Goal: Navigation & Orientation: Find specific page/section

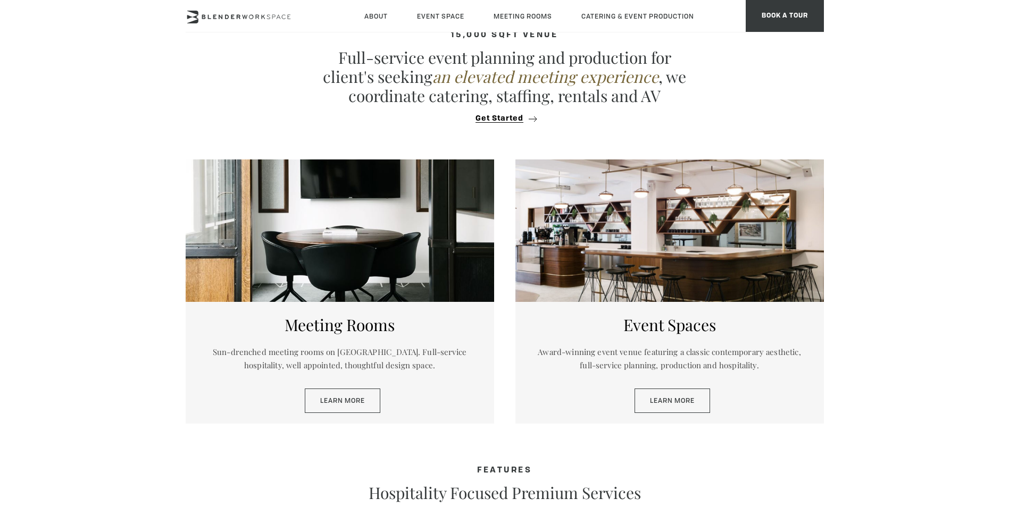
scroll to position [478, 0]
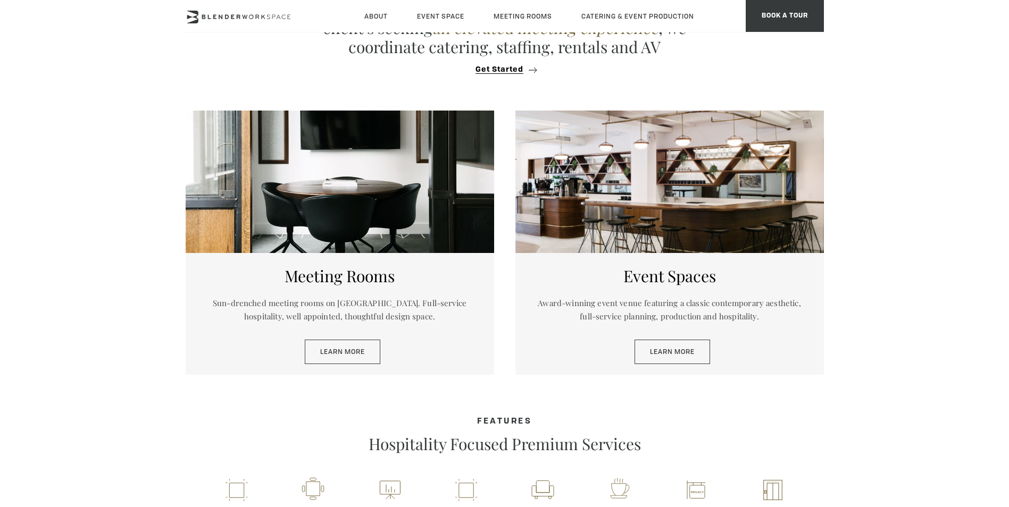
click at [677, 233] on div at bounding box center [669, 182] width 308 height 142
click at [682, 354] on link "Learn More" at bounding box center [671, 352] width 75 height 24
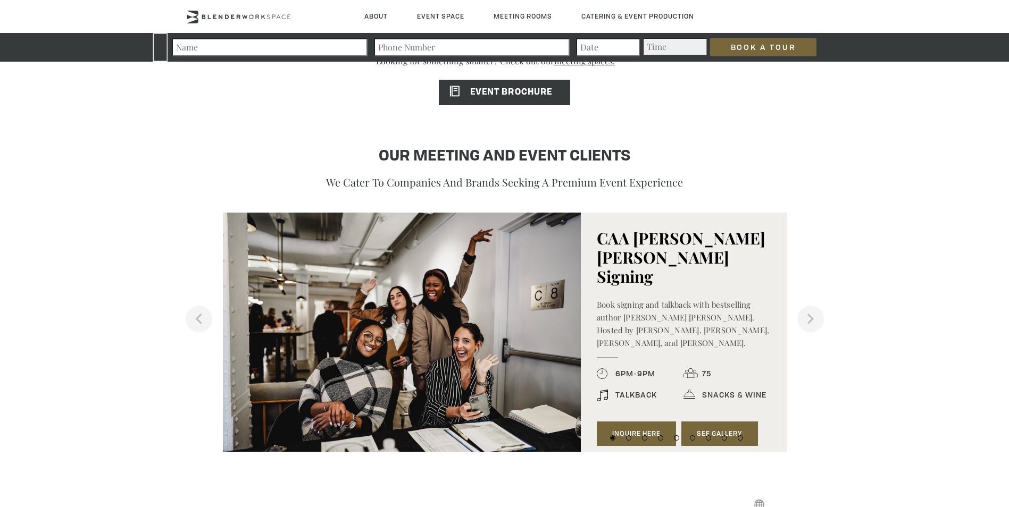
scroll to position [1116, 0]
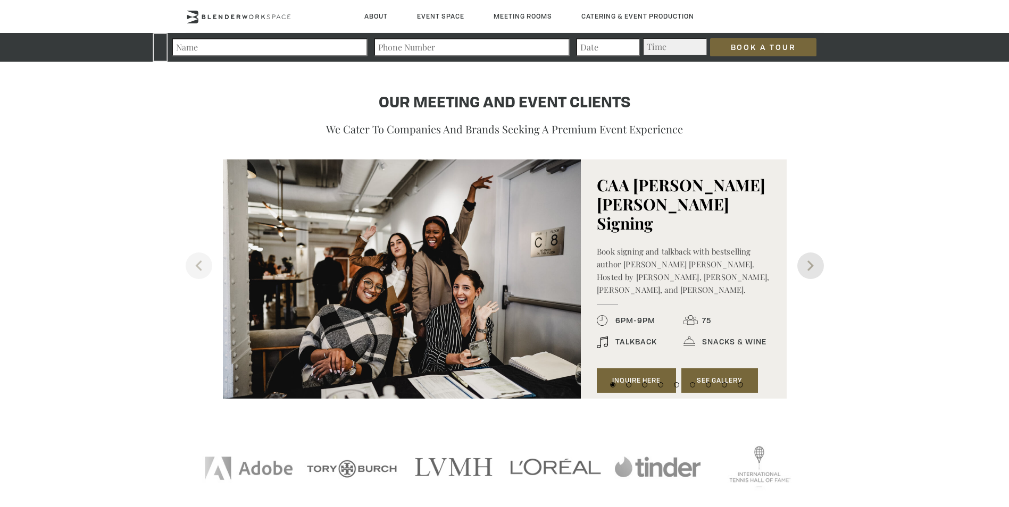
click at [813, 274] on button "Next" at bounding box center [810, 266] width 27 height 27
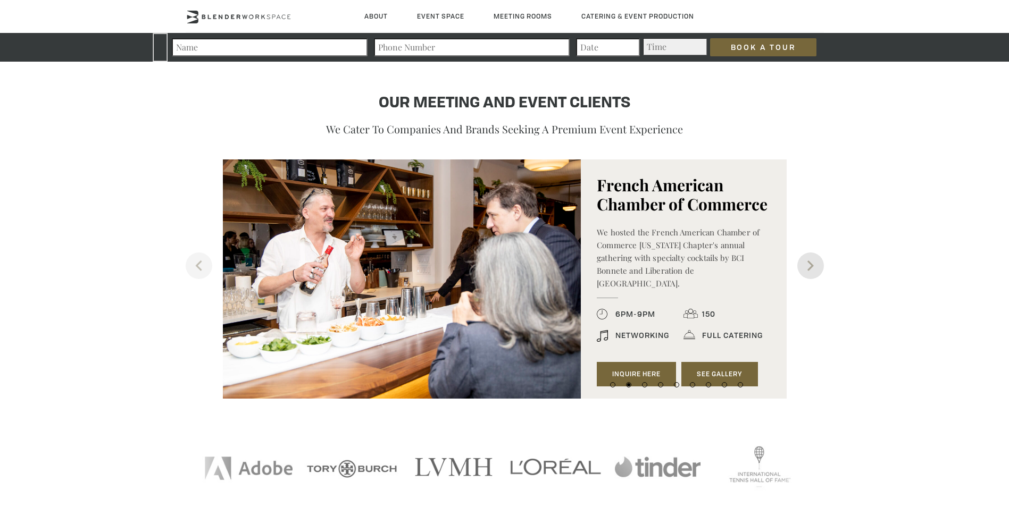
click at [804, 263] on button "Next" at bounding box center [810, 266] width 27 height 27
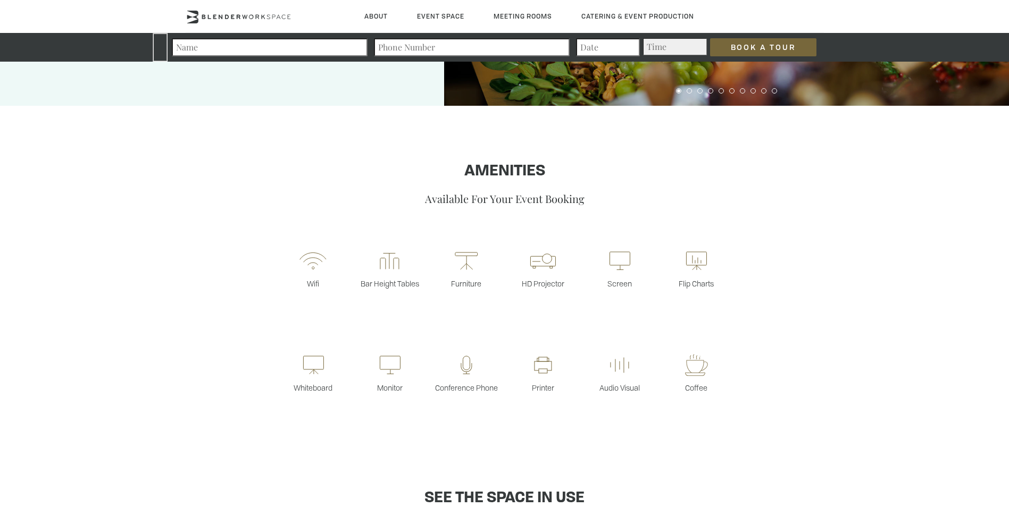
scroll to position [0, 0]
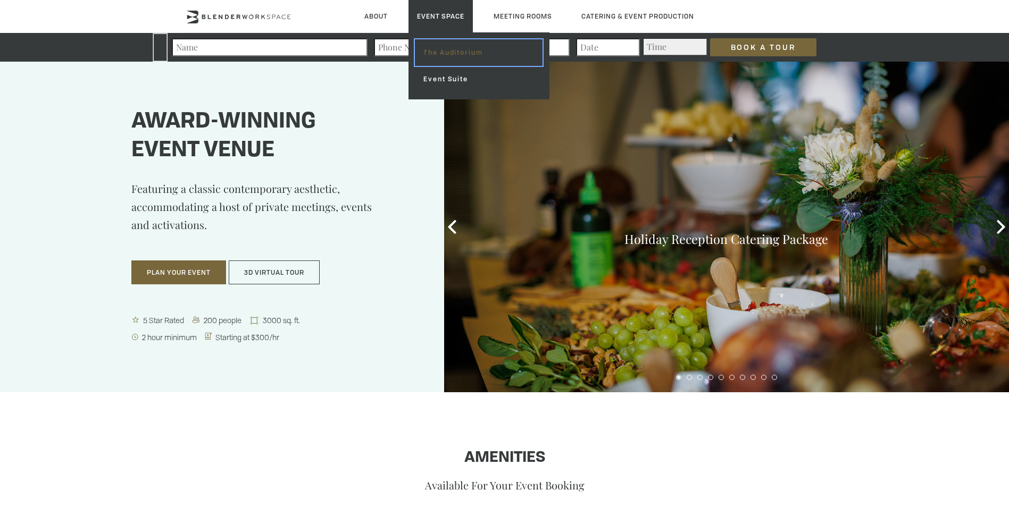
click at [442, 61] on link "The Auditorium" at bounding box center [478, 52] width 127 height 27
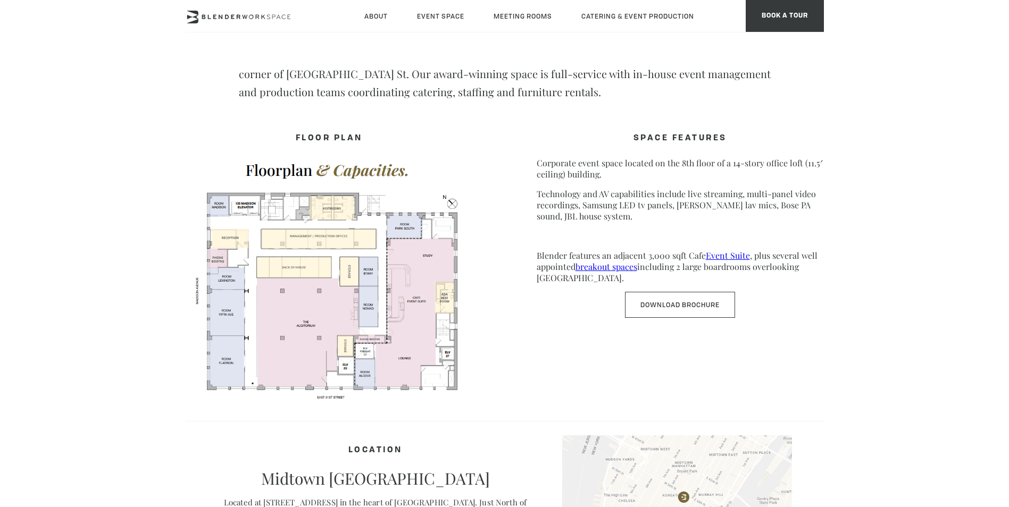
scroll to position [478, 0]
